Goal: Task Accomplishment & Management: Complete application form

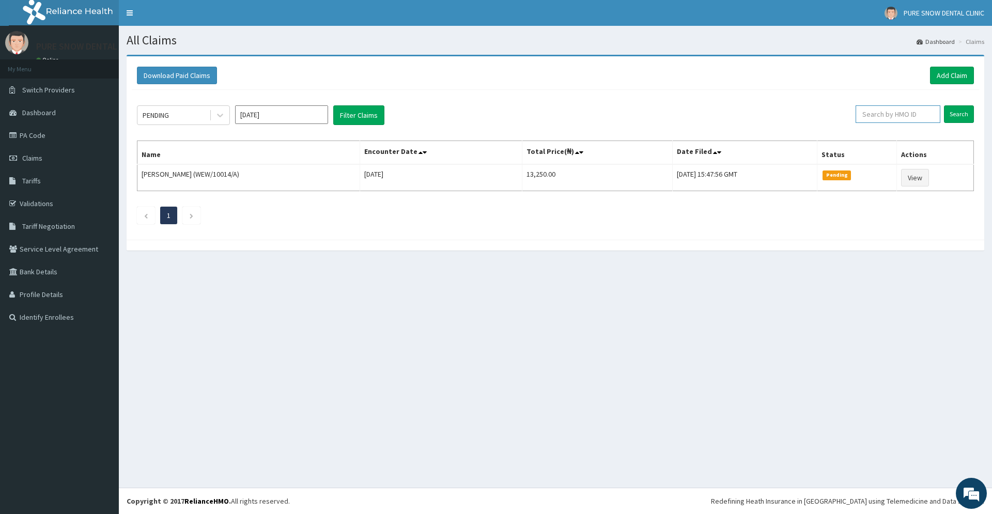
click at [915, 116] on input "text" at bounding box center [897, 114] width 85 height 18
type input "lpd/10203/a"
click at [955, 115] on input "Search" at bounding box center [959, 114] width 30 height 18
click at [960, 72] on link "Add Claim" at bounding box center [952, 76] width 44 height 18
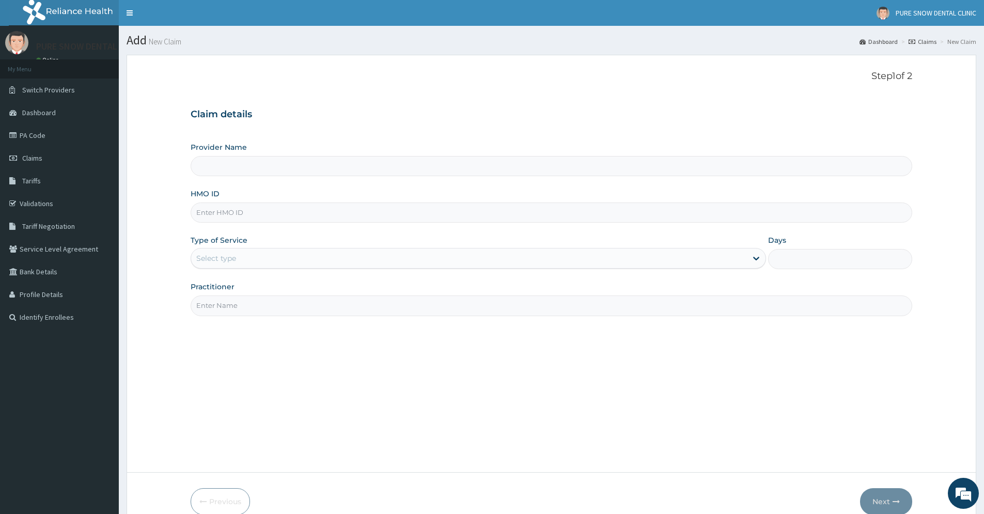
type input "PURE SNOW DENTAL CLINIC"
click at [288, 216] on input "HMO ID" at bounding box center [552, 213] width 722 height 20
type input "lpd/10203/a"
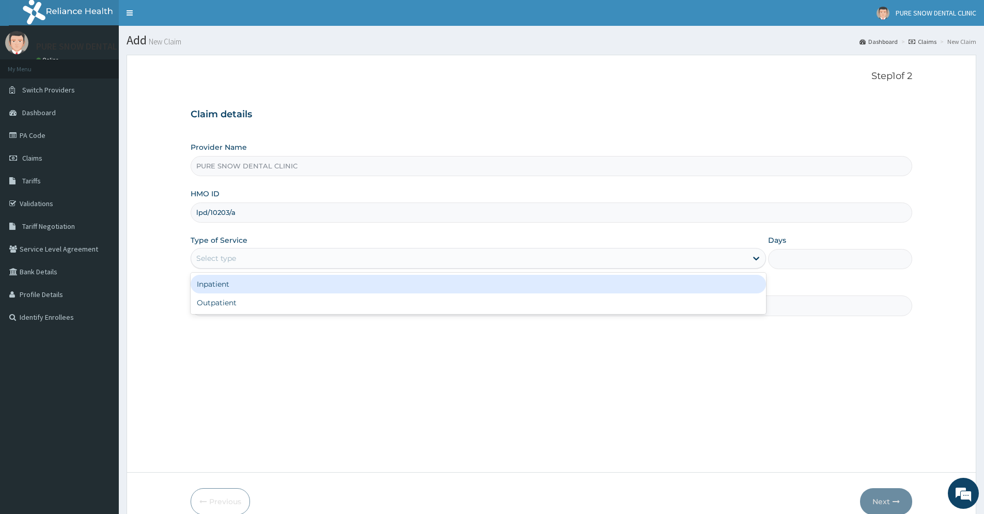
click at [544, 261] on div "Select type" at bounding box center [469, 258] width 556 height 17
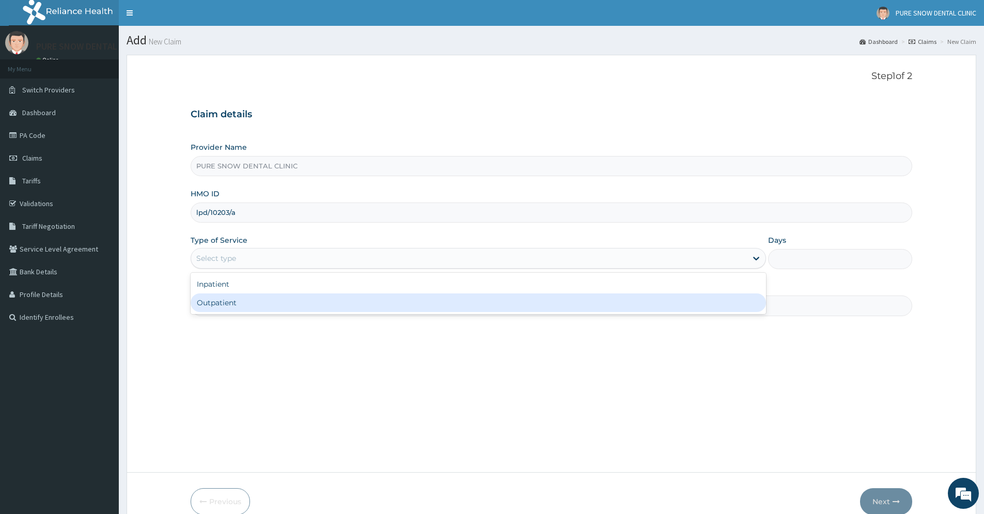
click at [480, 307] on div "Outpatient" at bounding box center [478, 302] width 575 height 19
type input "1"
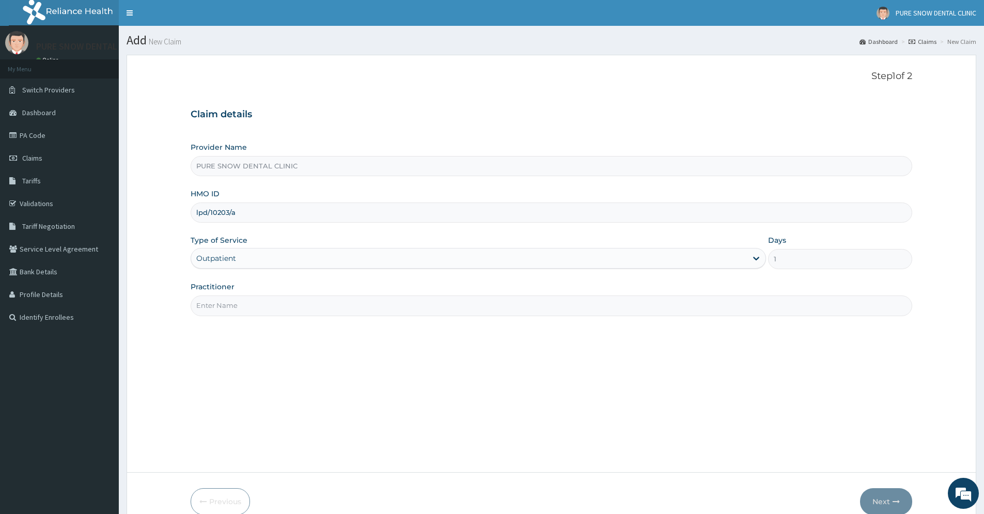
click at [476, 300] on input "Practitioner" at bounding box center [552, 305] width 722 height 20
type input "ISIKWEI UCHE"
click at [867, 501] on button "Next" at bounding box center [886, 501] width 52 height 27
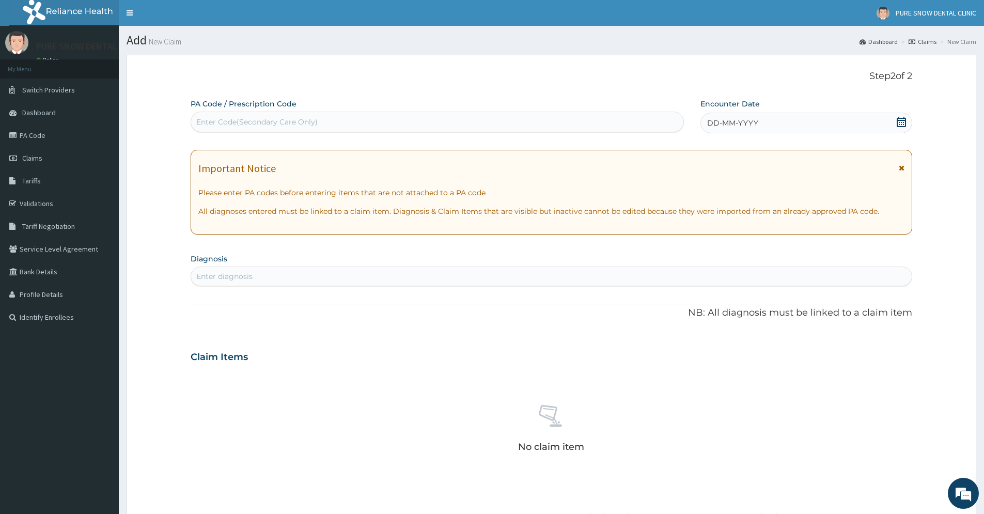
click at [229, 120] on div "Enter Code(Secondary Care Only)" at bounding box center [256, 122] width 121 height 10
type input "PA/625517"
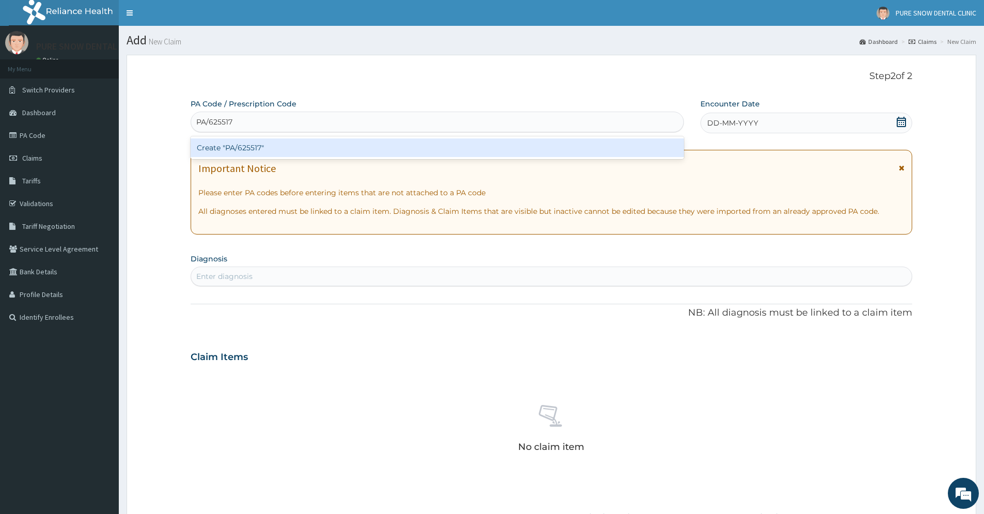
click at [438, 148] on div "Create "PA/625517"" at bounding box center [437, 147] width 493 height 19
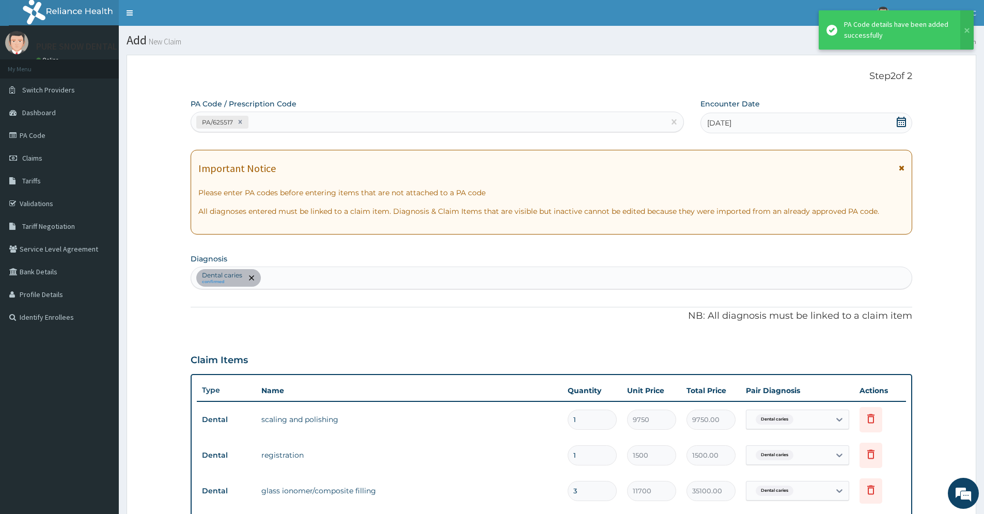
scroll to position [305, 0]
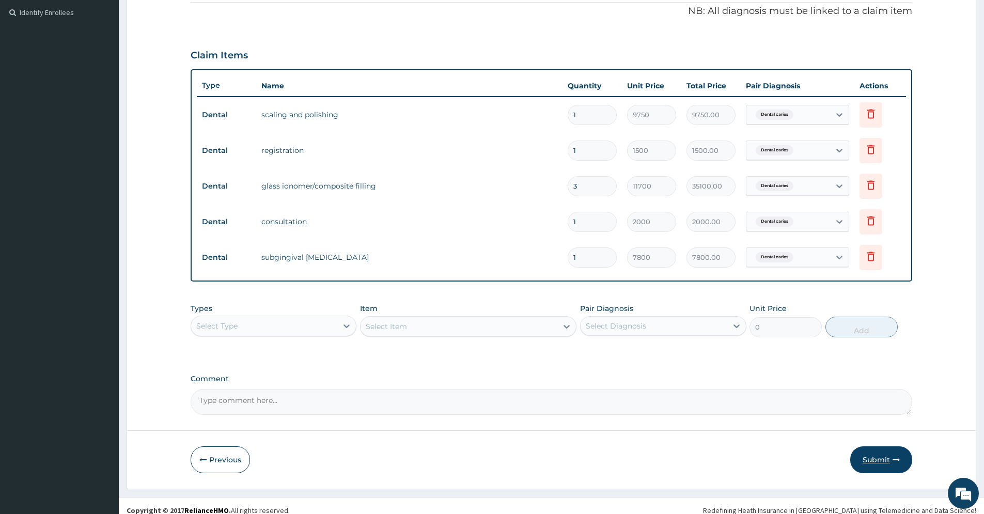
click at [883, 460] on button "Submit" at bounding box center [881, 459] width 62 height 27
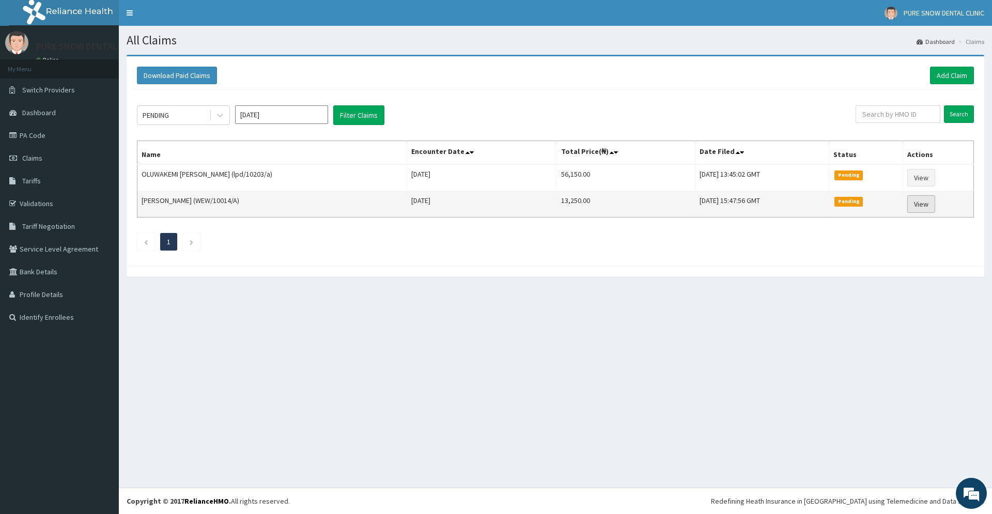
click at [925, 206] on link "View" at bounding box center [921, 204] width 28 height 18
